Goal: Information Seeking & Learning: Learn about a topic

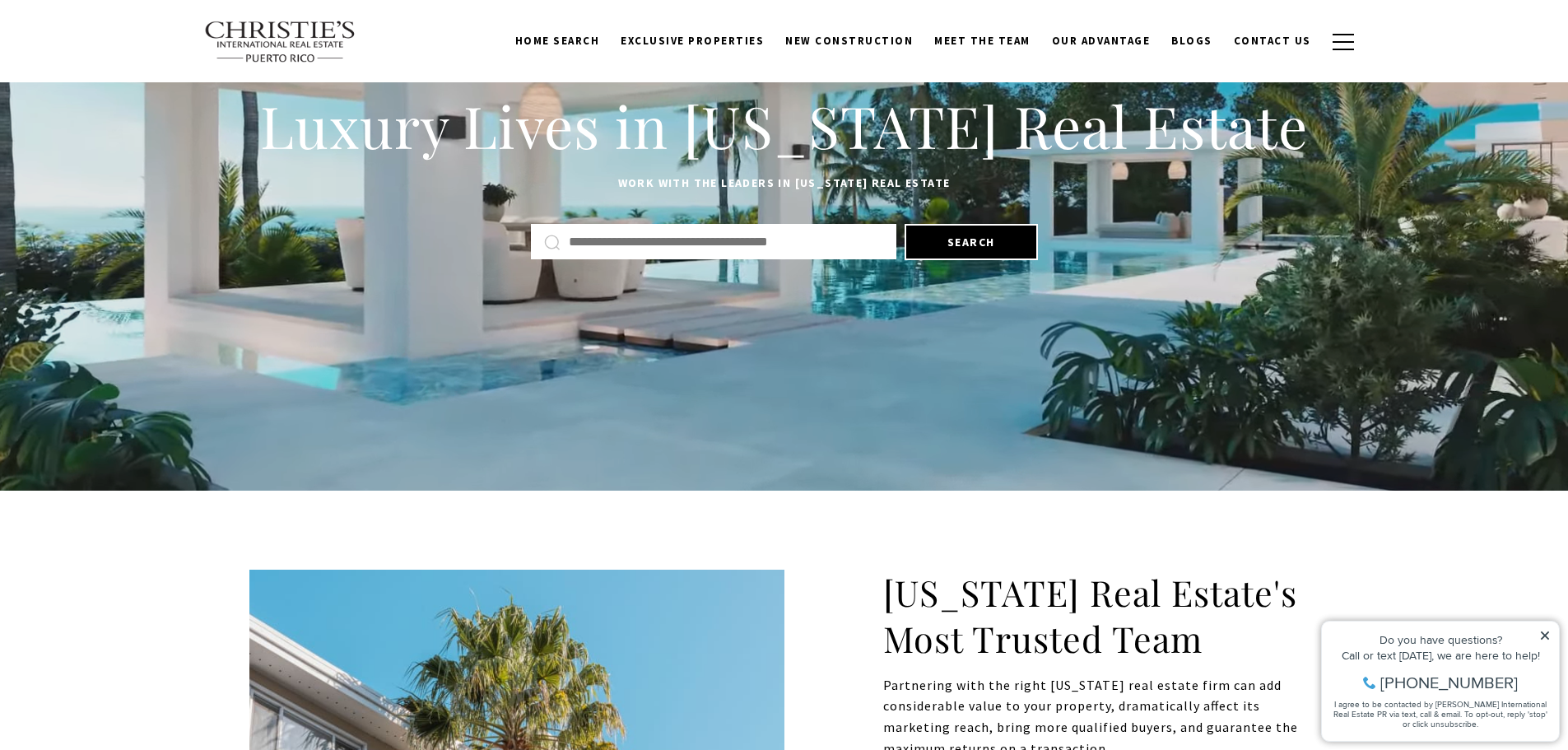
scroll to position [165, 0]
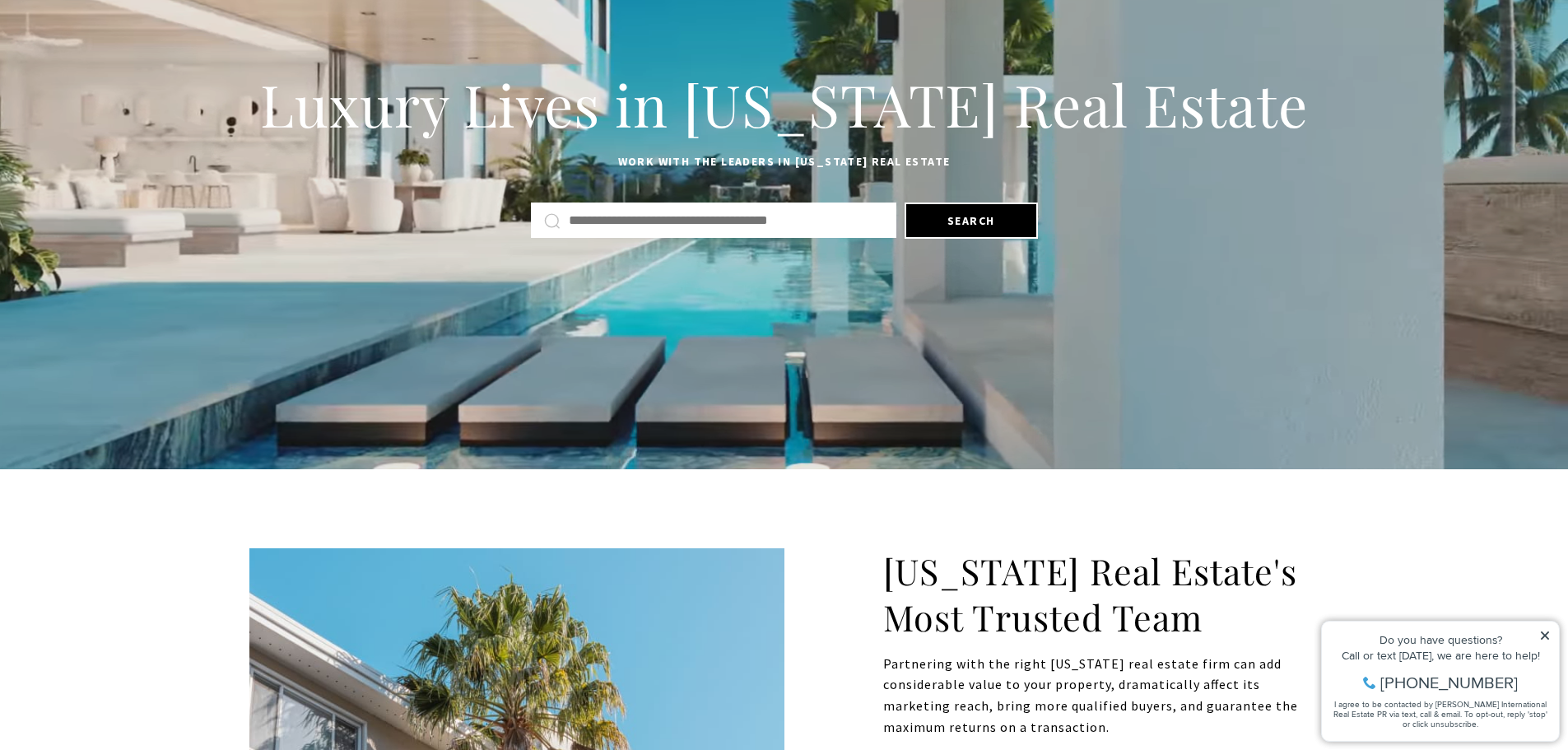
click at [1546, 630] on icon at bounding box center [1545, 635] width 11 height 11
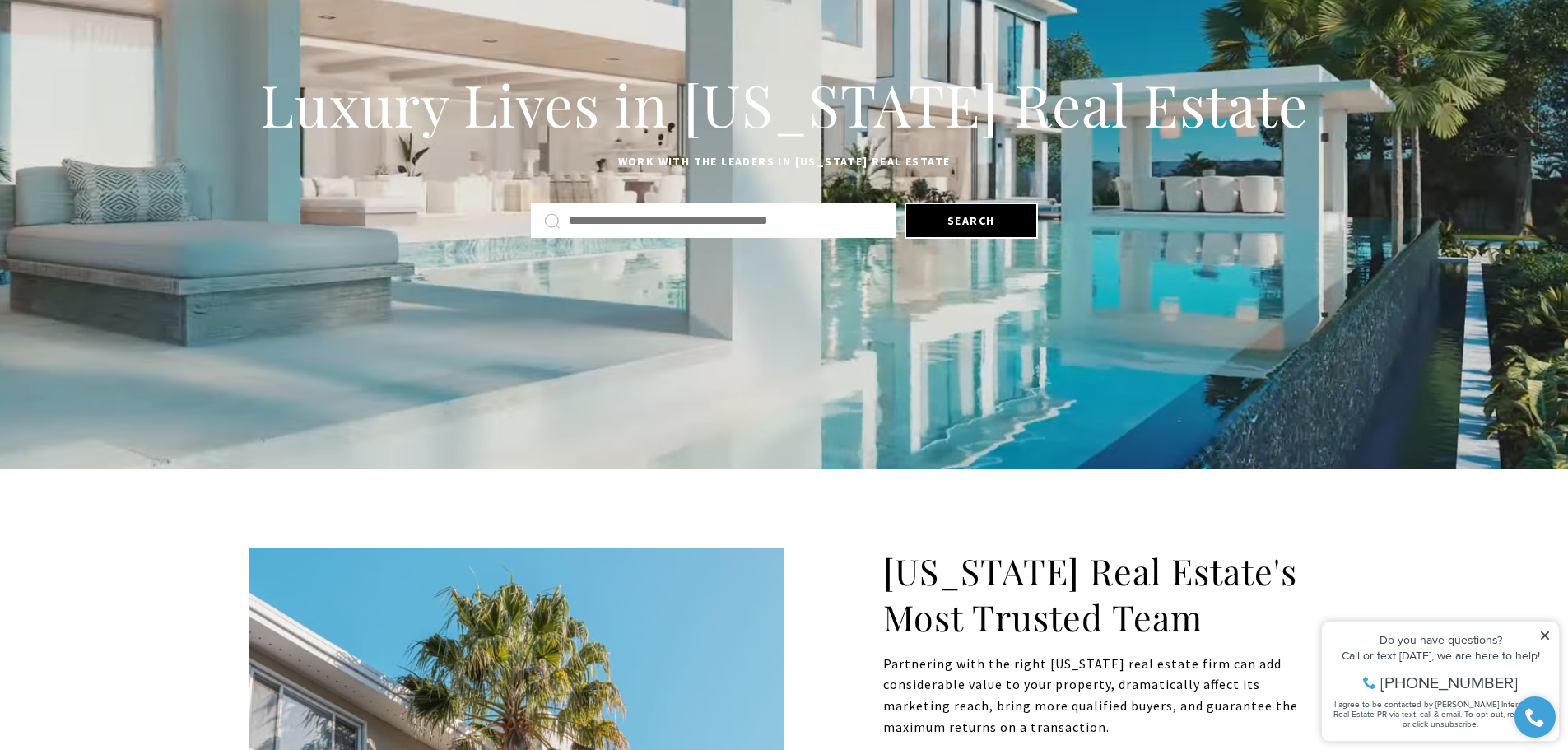
click at [1546, 634] on icon at bounding box center [1545, 635] width 11 height 11
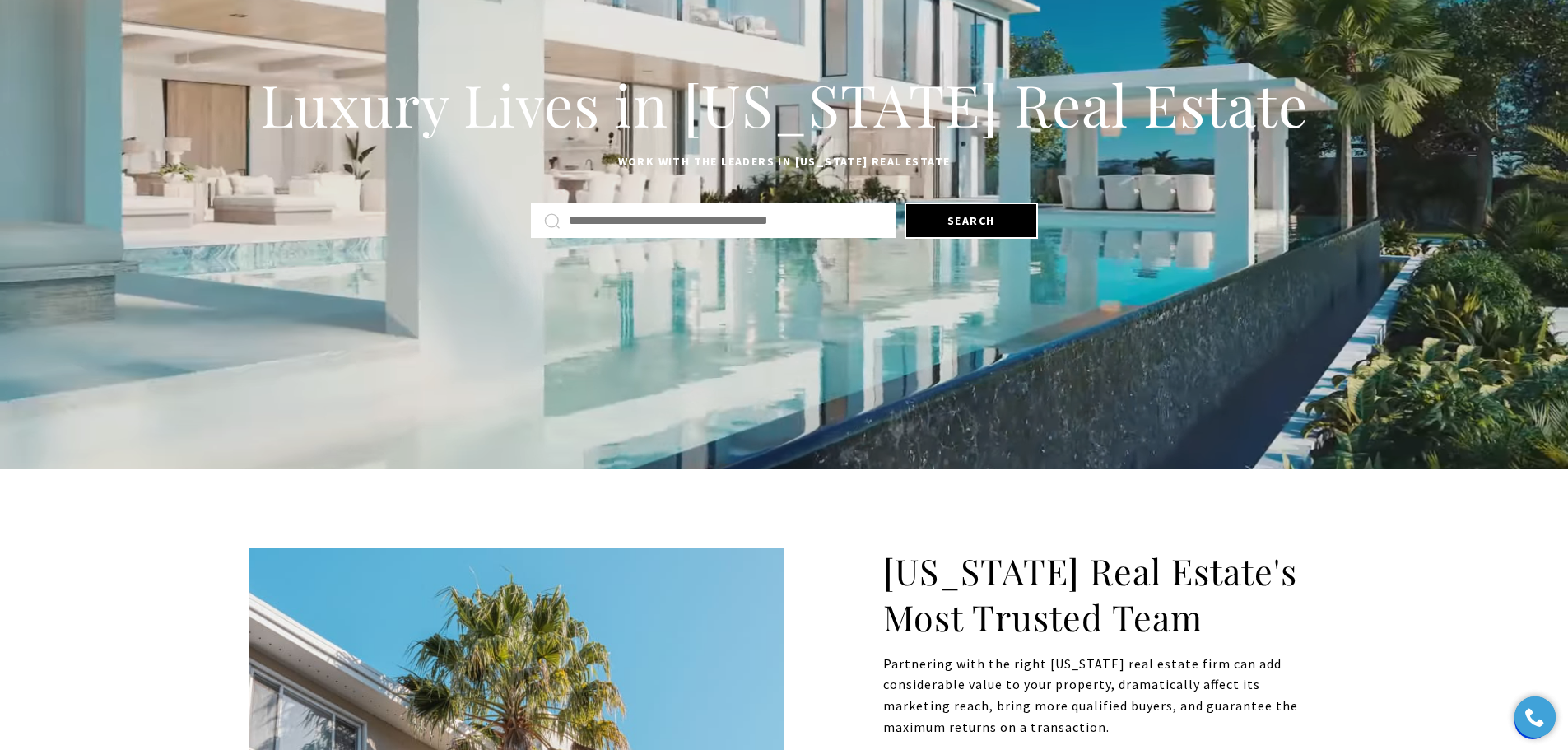
click at [719, 217] on input "Search by Address, City, or Neighborhood" at bounding box center [726, 220] width 314 height 22
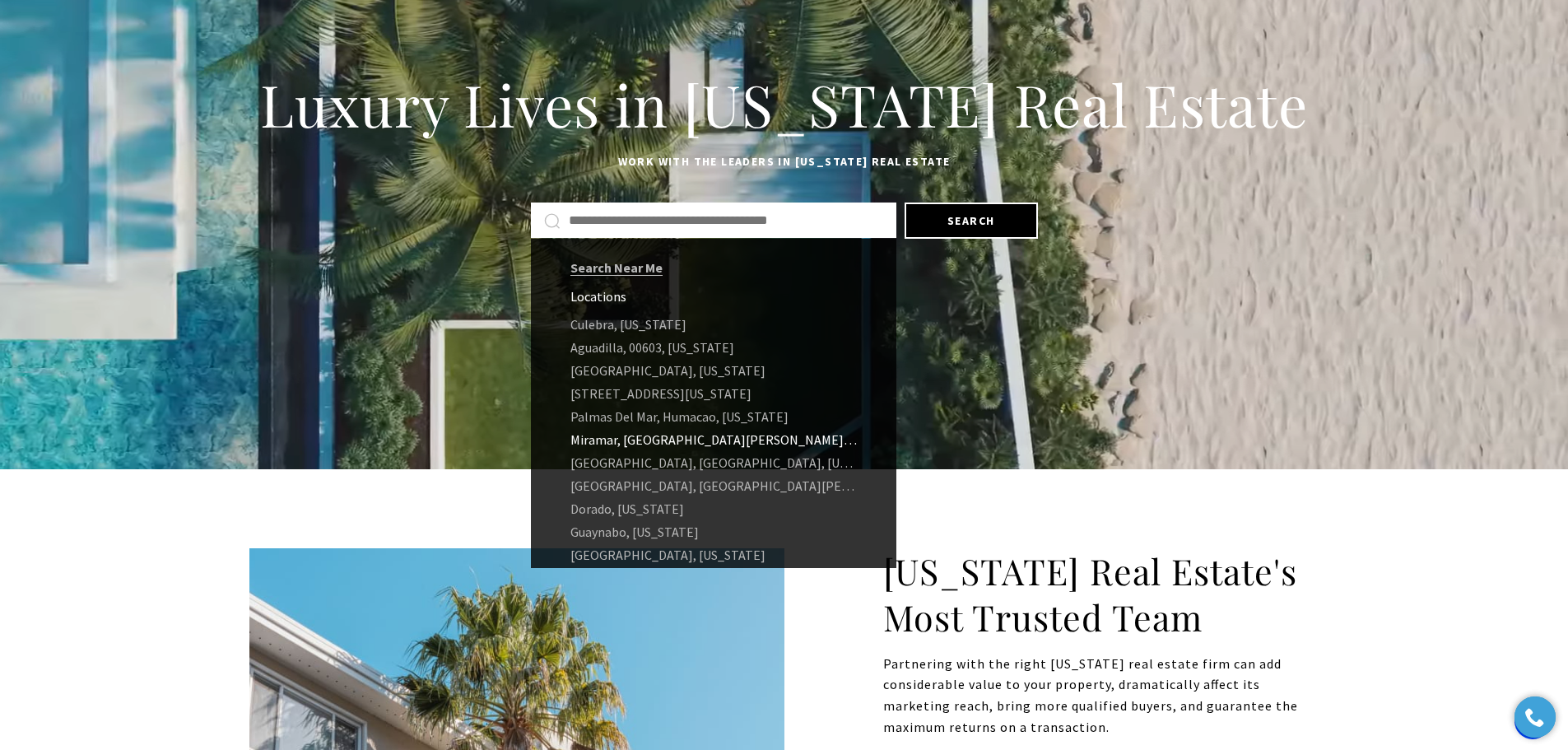
click at [618, 442] on link "Miramar, [GEOGRAPHIC_DATA][PERSON_NAME], 00907, [US_STATE]" at bounding box center [714, 440] width 365 height 23
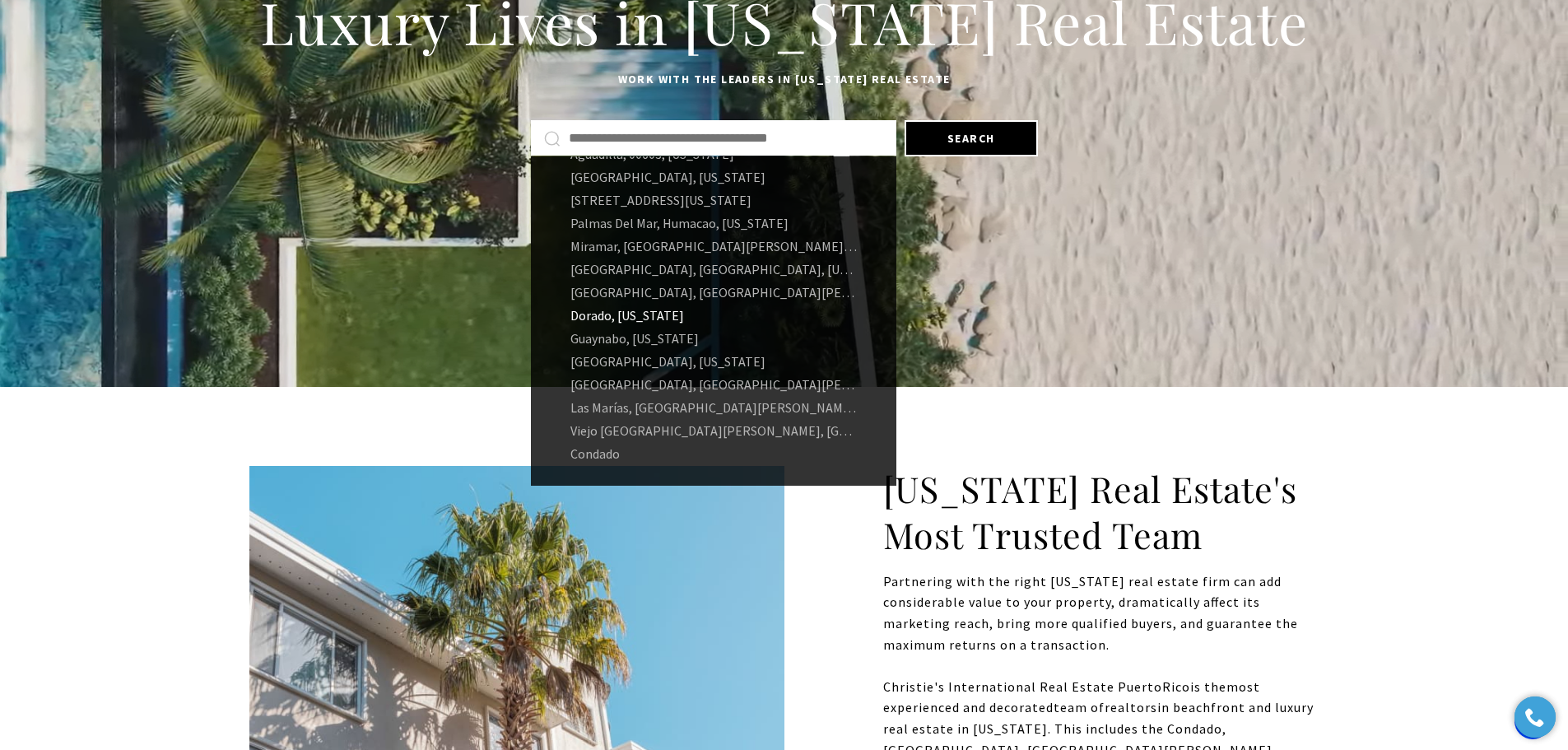
scroll to position [29, 0]
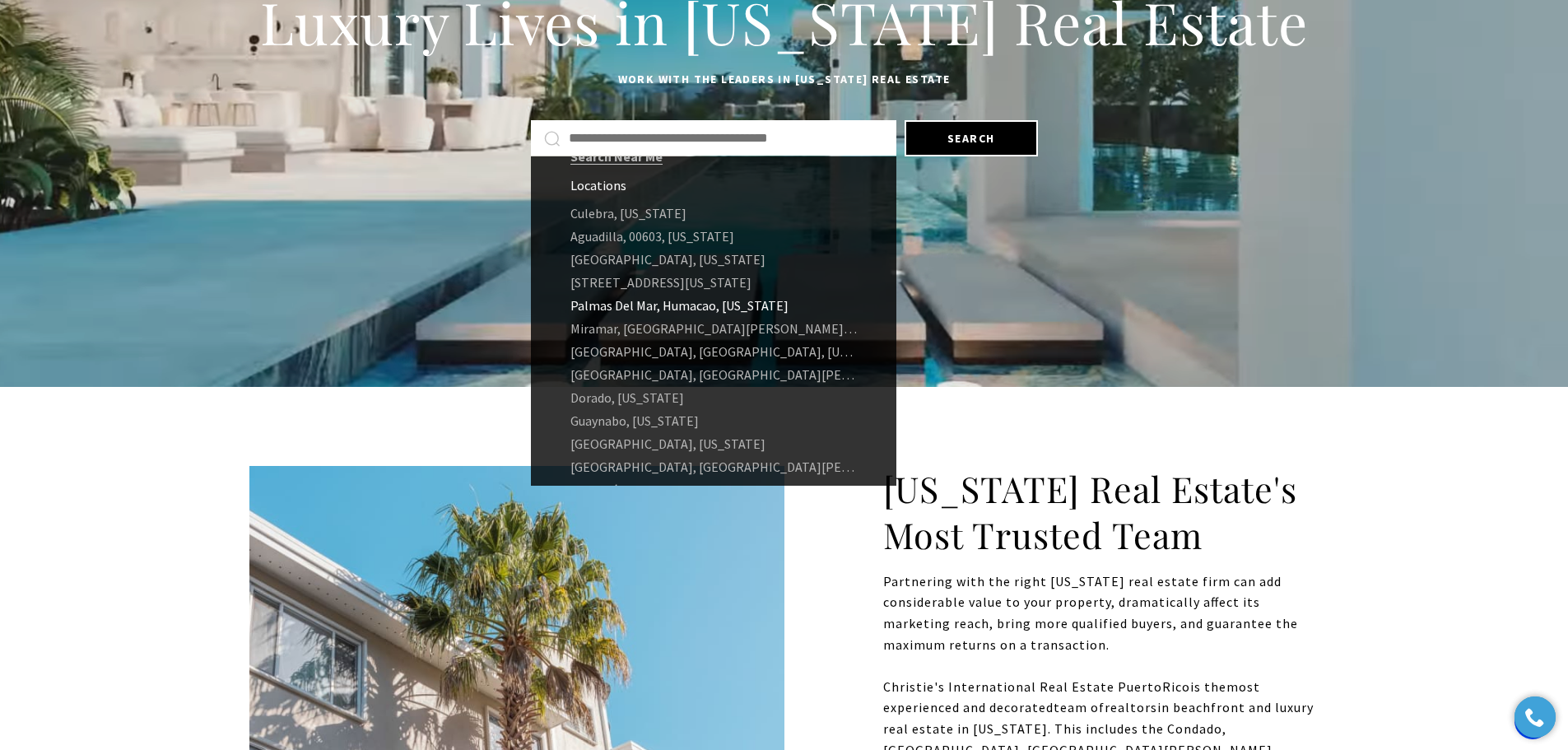
click at [650, 308] on link "Palmas Del Mar, Humacao, [US_STATE]" at bounding box center [714, 305] width 365 height 23
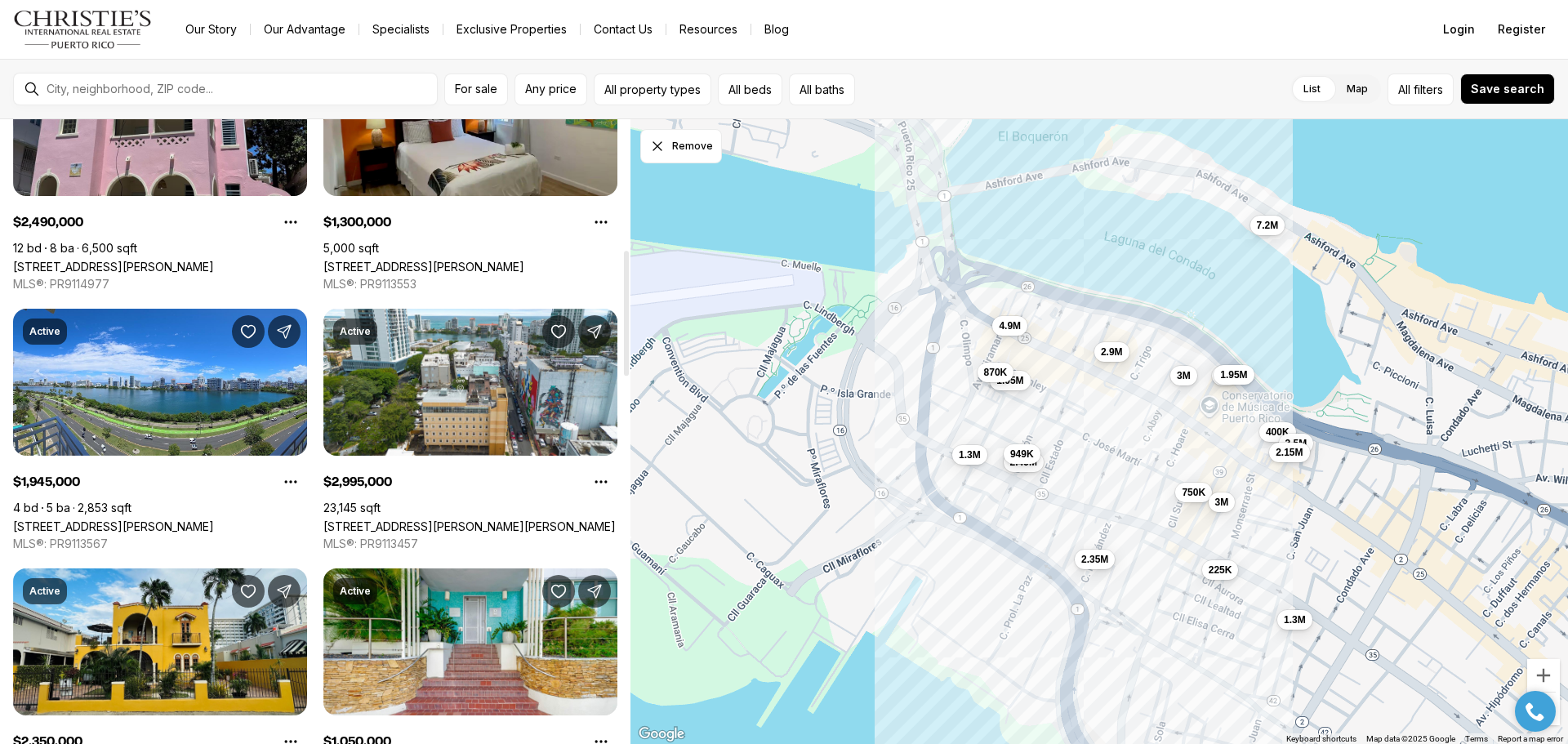
scroll to position [81, 0]
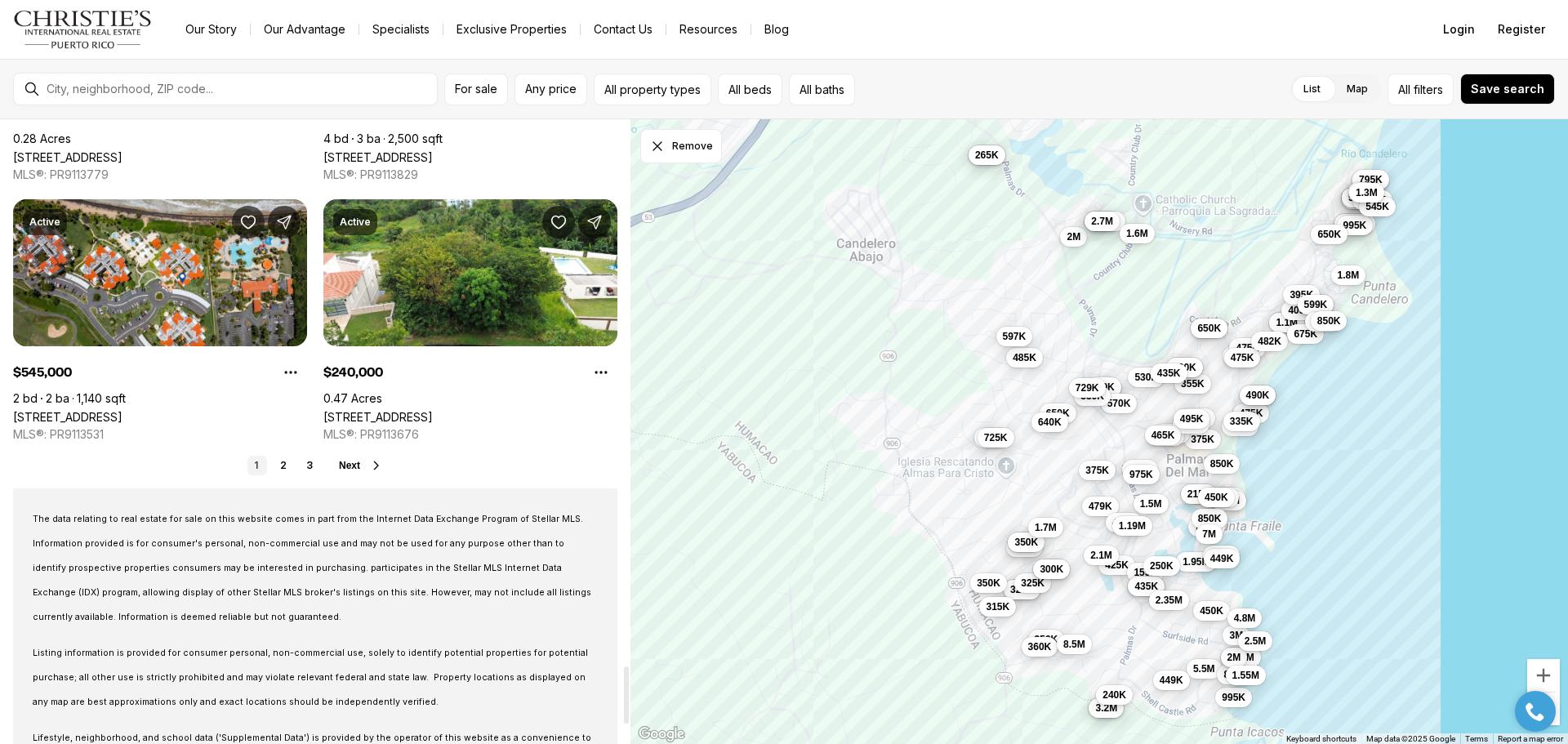
scroll to position [5962, 0]
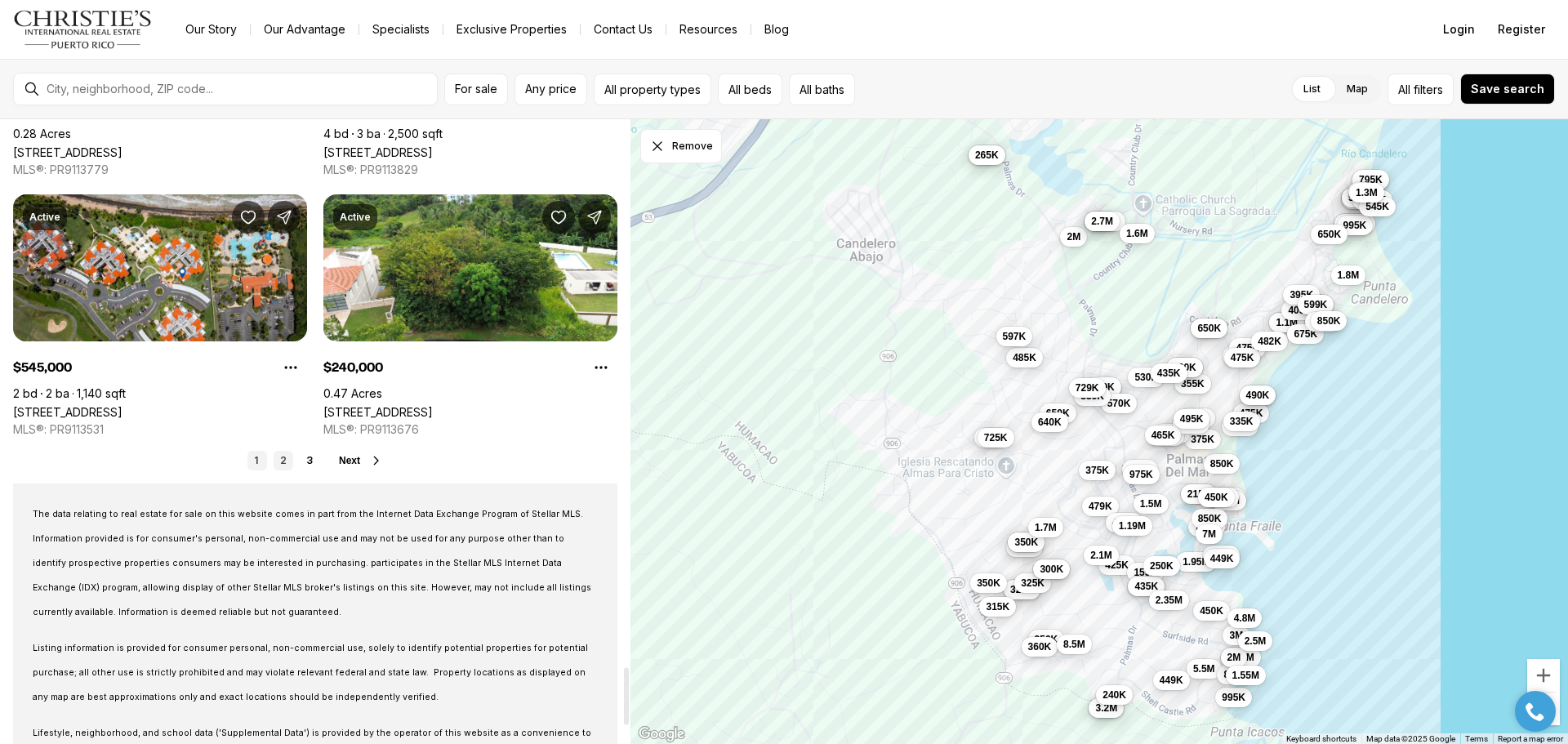
click at [284, 464] on link "2" at bounding box center [283, 460] width 20 height 20
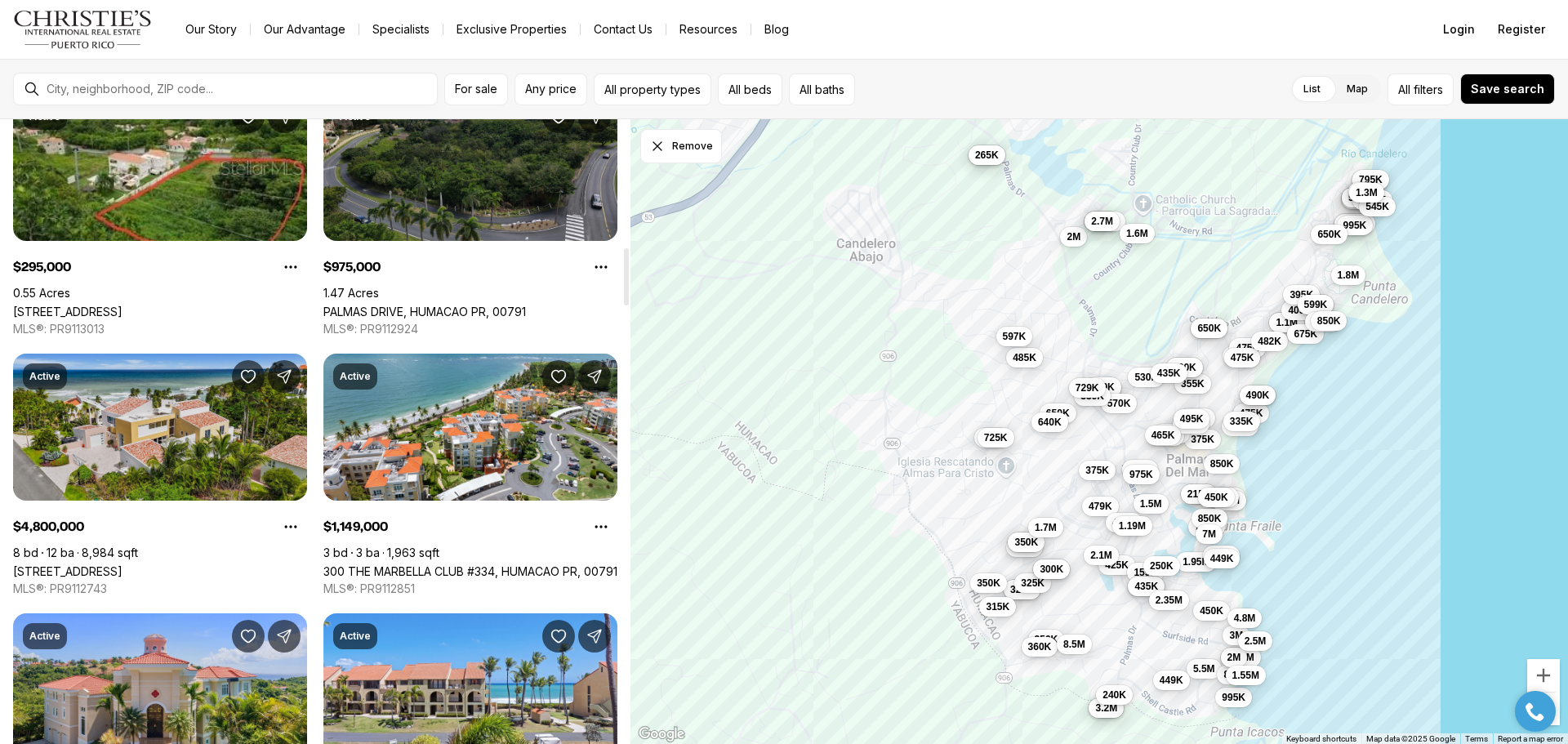
scroll to position [1389, 0]
